Goal: Check status: Check status

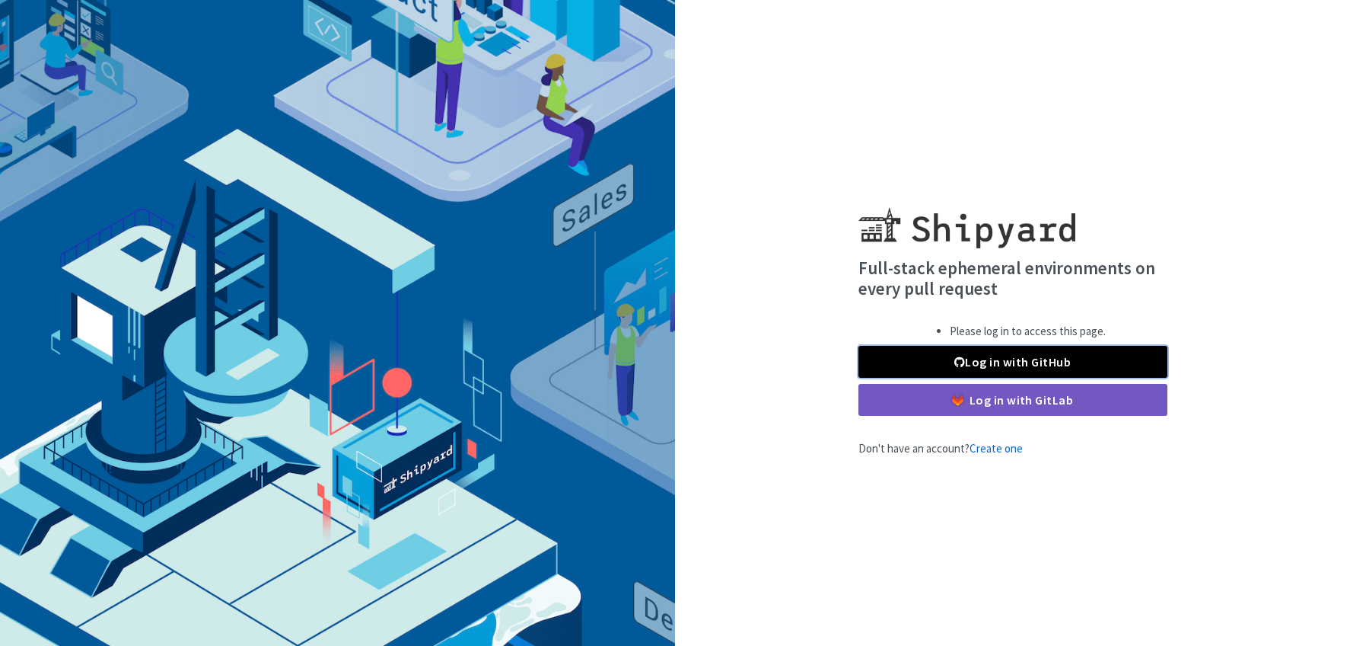
click at [1035, 365] on link "Log in with GitHub" at bounding box center [1013, 362] width 309 height 32
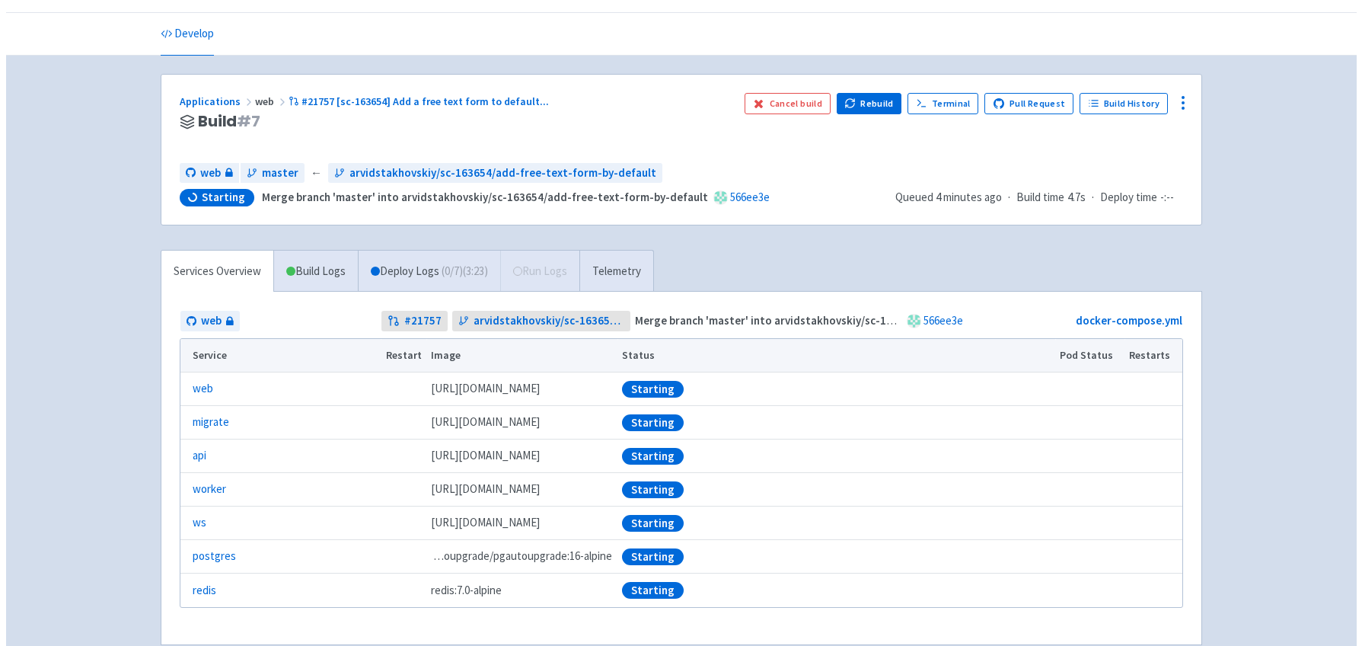
scroll to position [51, 0]
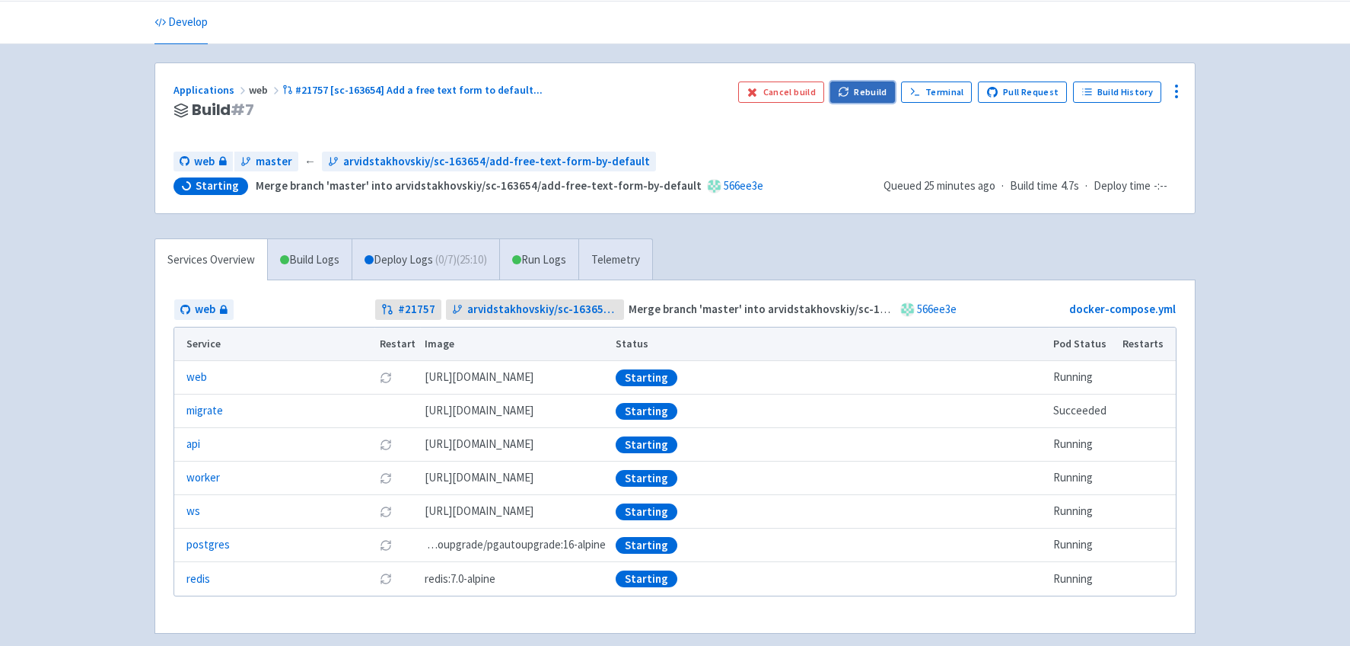
click at [869, 95] on button "Rebuild" at bounding box center [862, 91] width 65 height 21
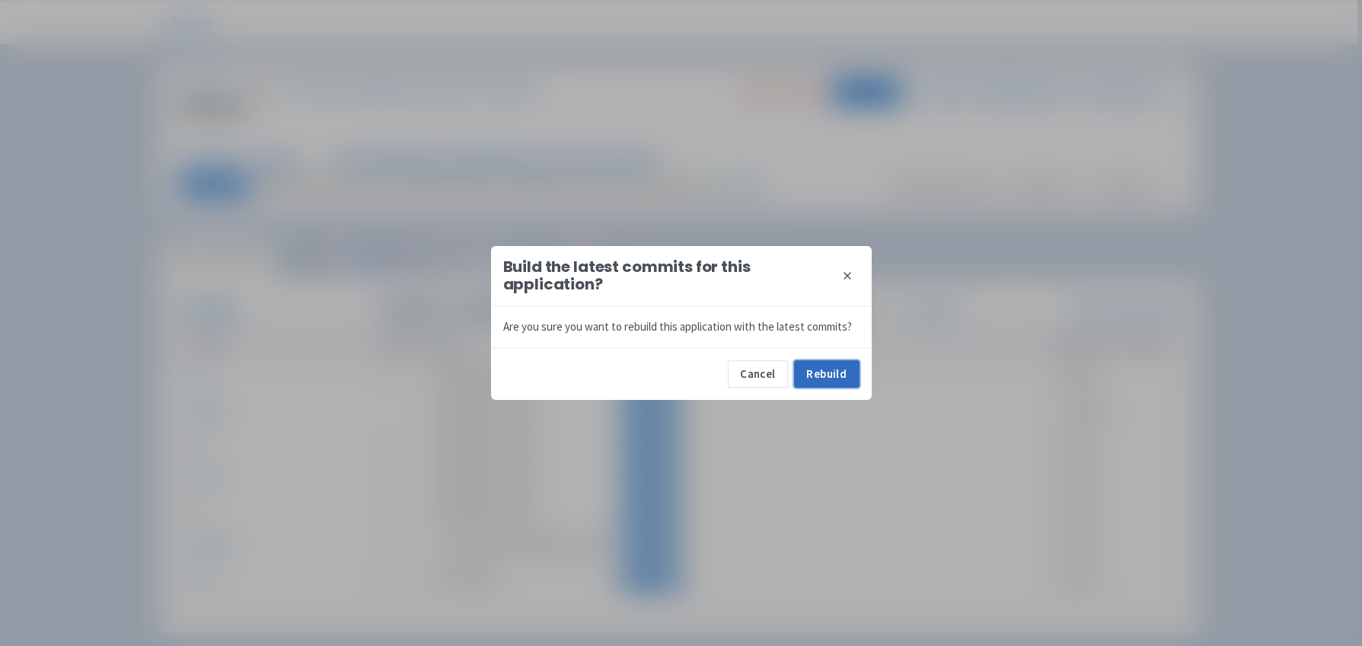
click at [830, 373] on button "Rebuild" at bounding box center [826, 373] width 65 height 27
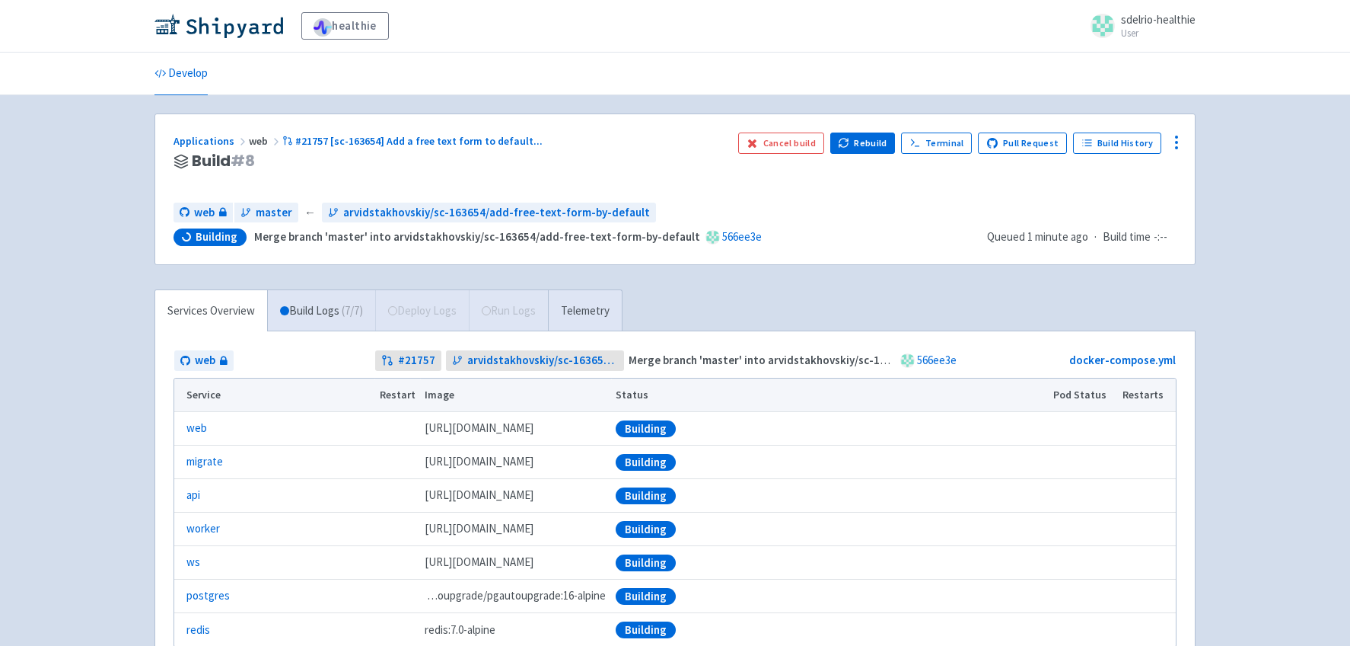
click at [59, 365] on div "healthie sdelrio-healthie User Profile Sign out Develop" at bounding box center [675, 360] width 1350 height 721
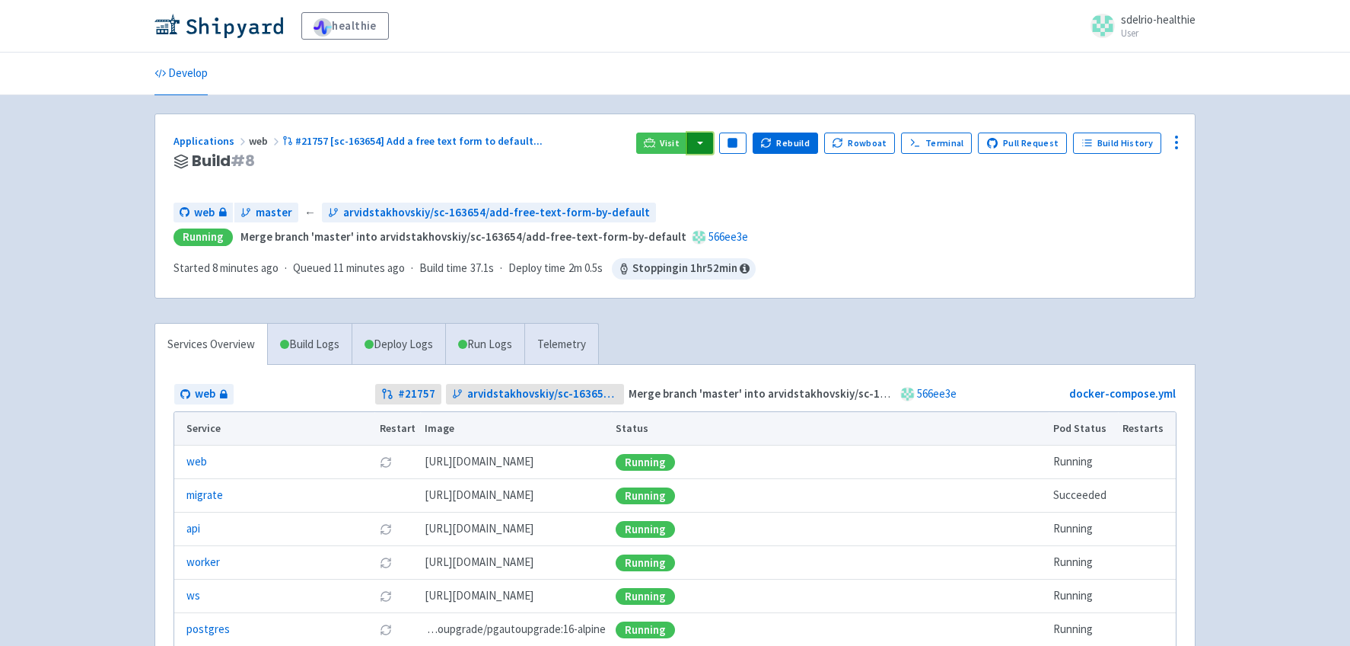
click at [711, 148] on button "button" at bounding box center [700, 142] width 26 height 21
click at [745, 196] on link "web (web)" at bounding box center [730, 197] width 87 height 24
